Goal: Download file/media

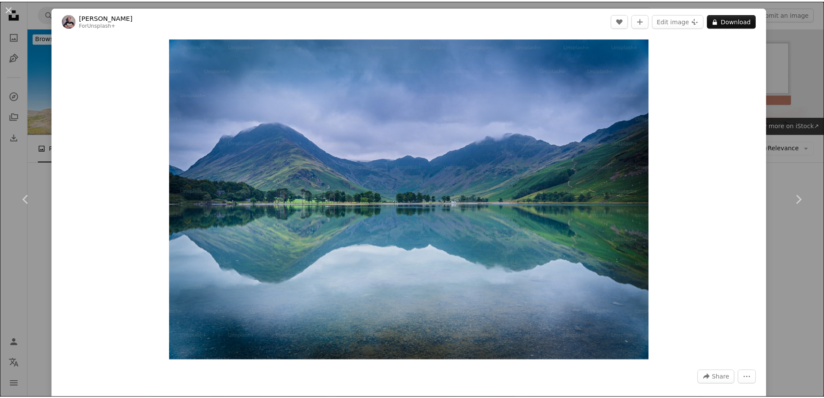
scroll to position [946, 0]
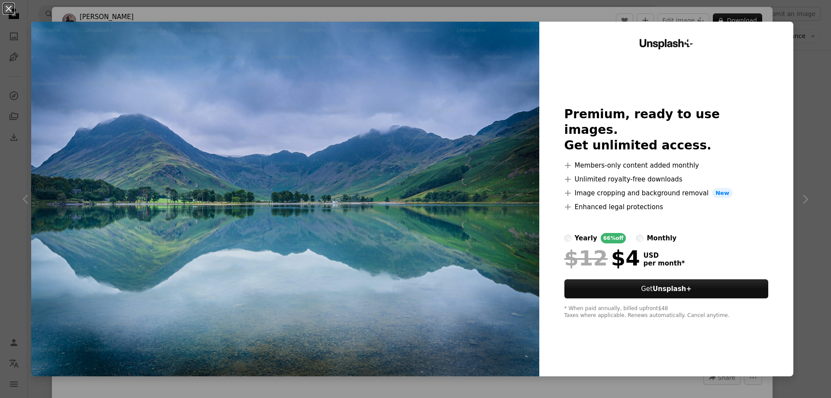
click at [793, 30] on div "An X shape Unsplash+ Premium, ready to use images. Get unlimited access. A plus…" at bounding box center [415, 199] width 831 height 398
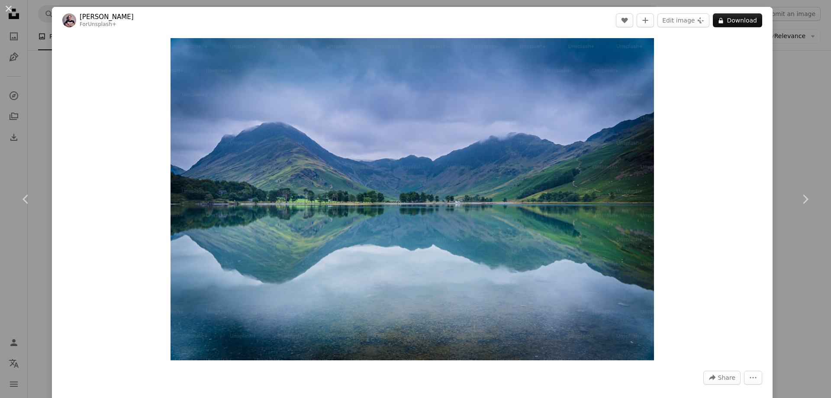
click at [790, 19] on div "An X shape Chevron left Chevron right [PERSON_NAME] For Unsplash+ A heart A plu…" at bounding box center [415, 199] width 831 height 398
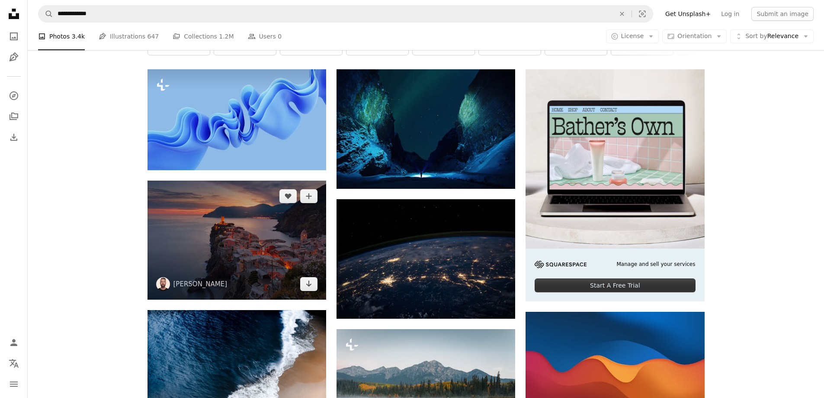
scroll to position [124, 0]
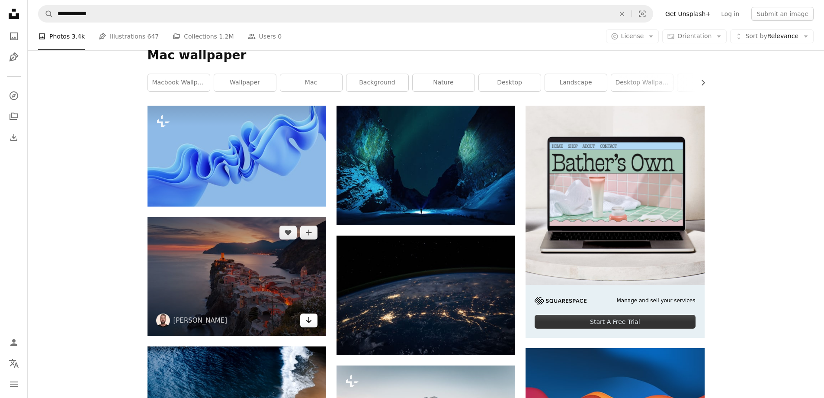
click at [311, 323] on icon "Arrow pointing down" at bounding box center [308, 319] width 7 height 10
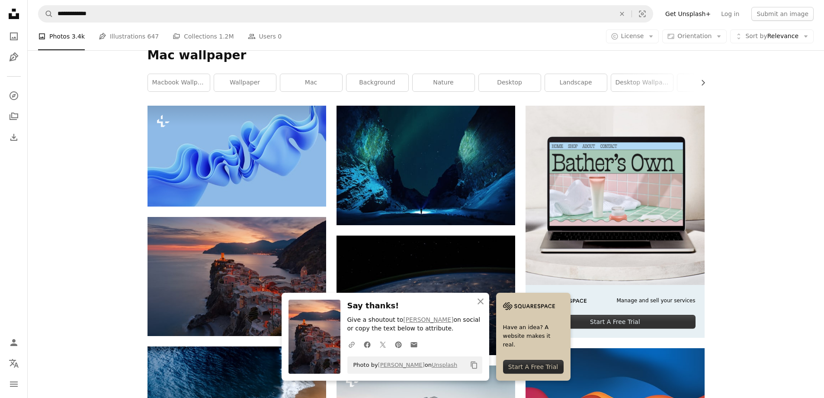
drag, startPoint x: 114, startPoint y: 229, endPoint x: 119, endPoint y: 227, distance: 5.2
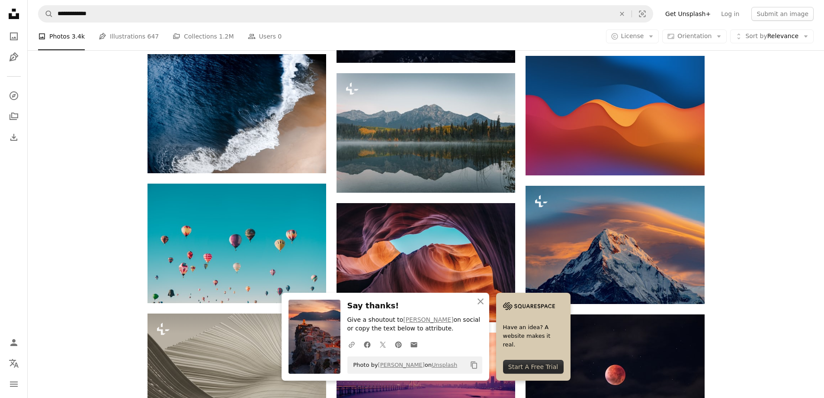
scroll to position [427, 0]
